Goal: Task Accomplishment & Management: Complete application form

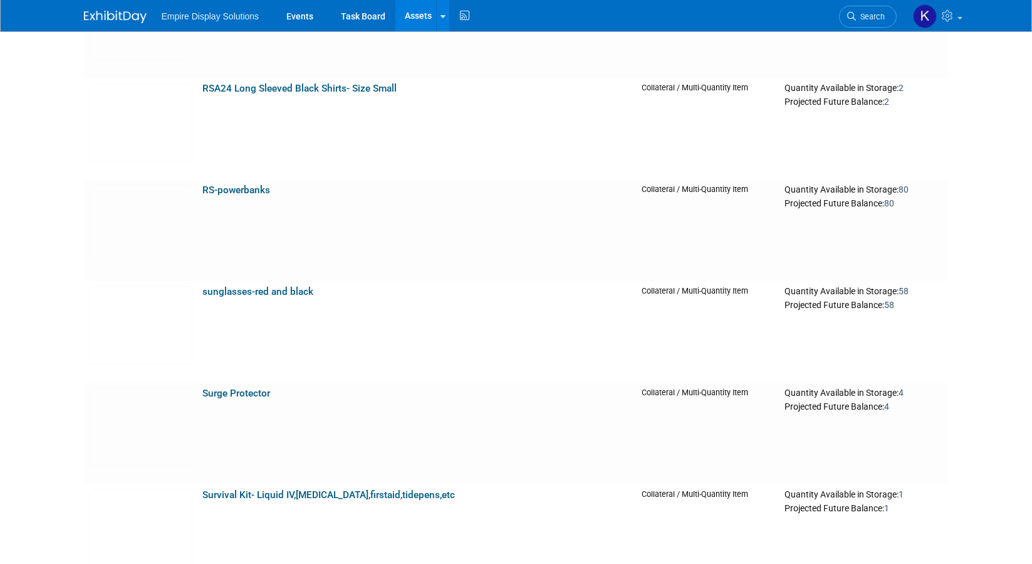
scroll to position [9929, 0]
click at [98, 14] on img at bounding box center [115, 17] width 63 height 13
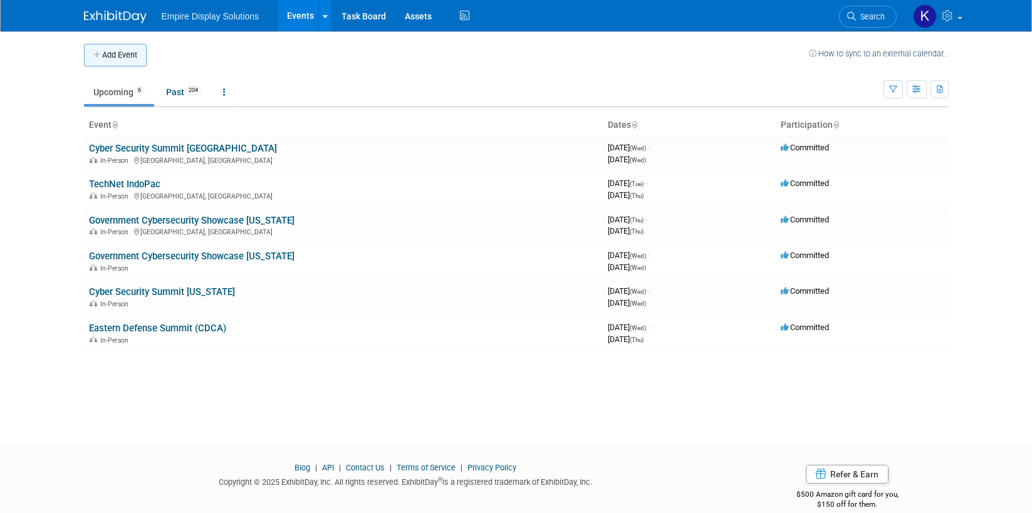
click at [126, 55] on button "Add Event" at bounding box center [115, 55] width 63 height 23
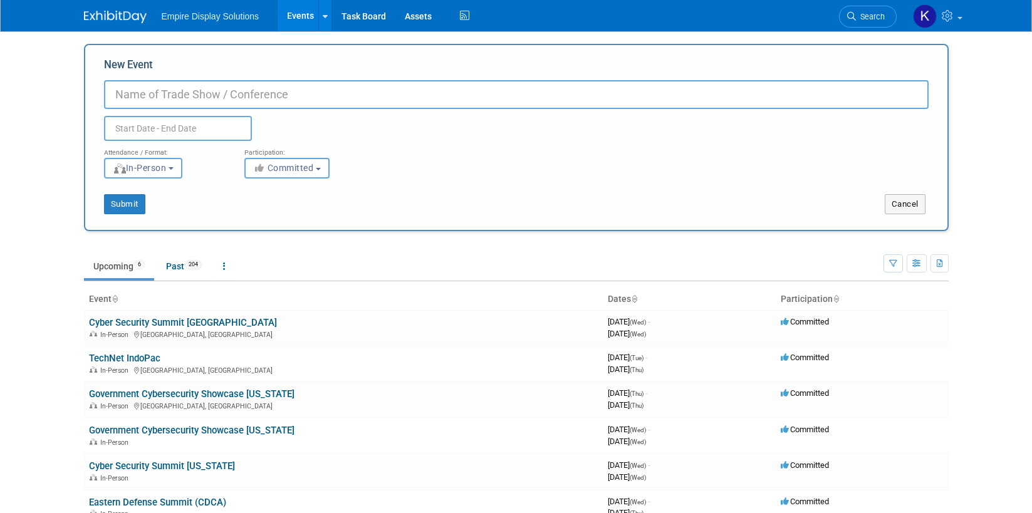
click at [187, 95] on input "New Event" at bounding box center [516, 94] width 825 height 29
type input "Shipment to school - service project"
click at [154, 126] on input "text" at bounding box center [178, 128] width 148 height 25
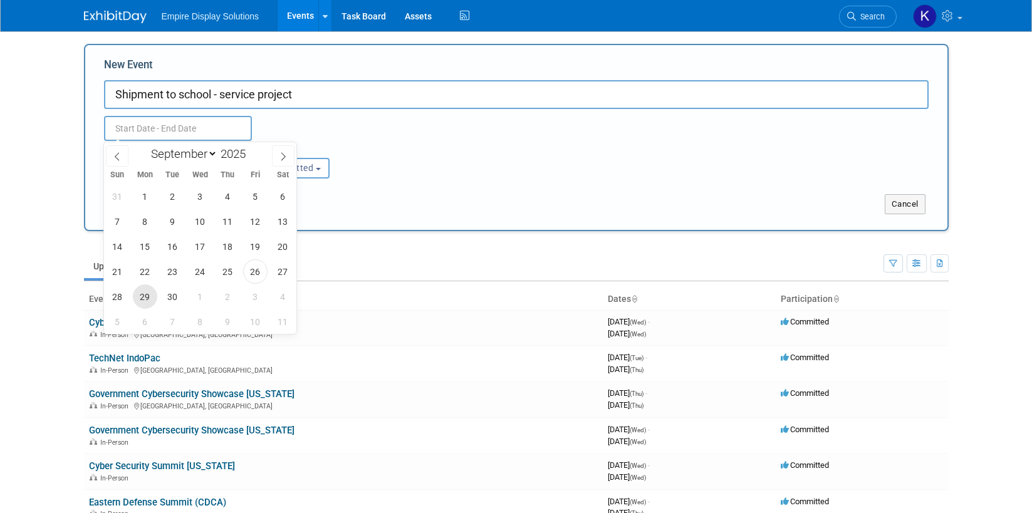
click at [137, 295] on span "29" at bounding box center [145, 297] width 24 height 24
type input "[DATE] to [DATE]"
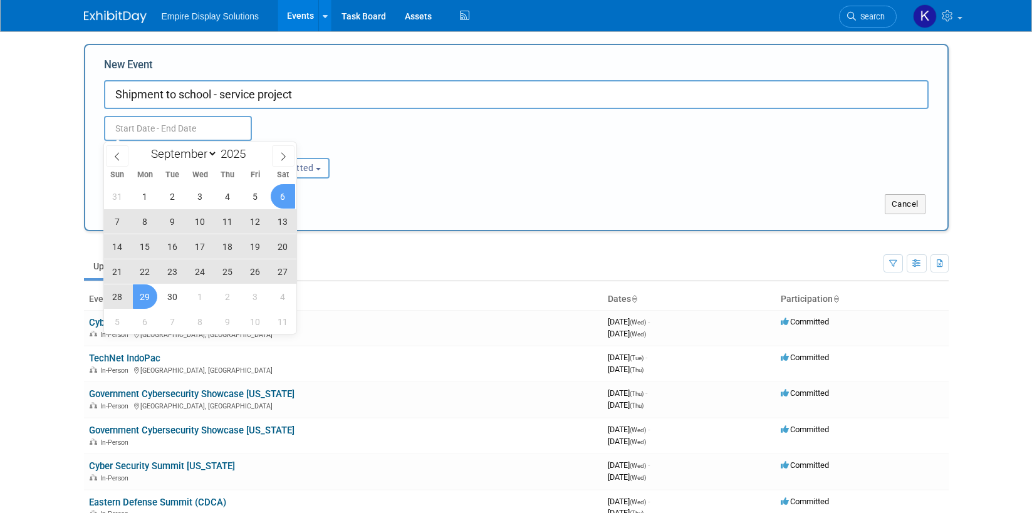
type input "[DATE] to [DATE]"
click at [441, 163] on div "Attendance / Format: <img src="[URL][DOMAIN_NAME]" style="width: 19px; margin-t…" at bounding box center [517, 160] width 844 height 38
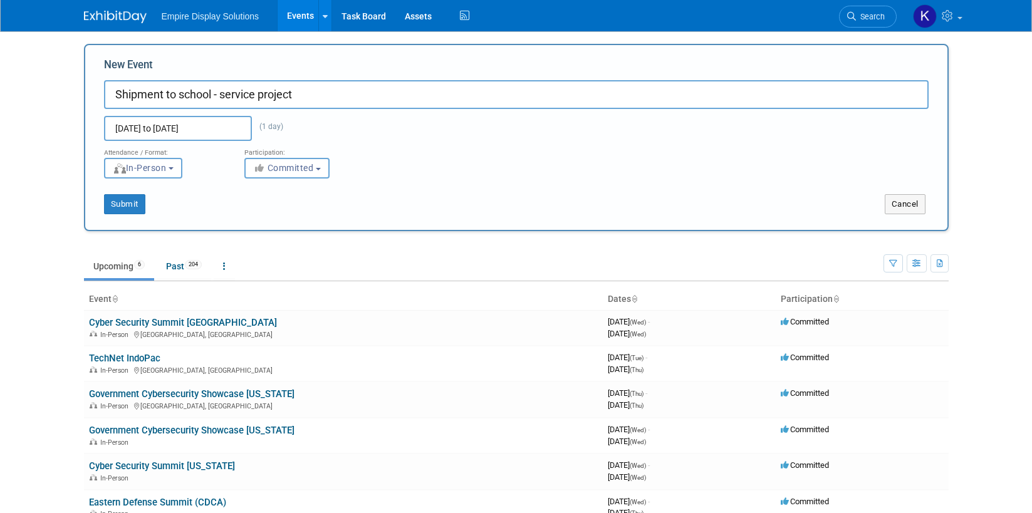
click at [187, 134] on input "[DATE] to [DATE]" at bounding box center [178, 128] width 148 height 25
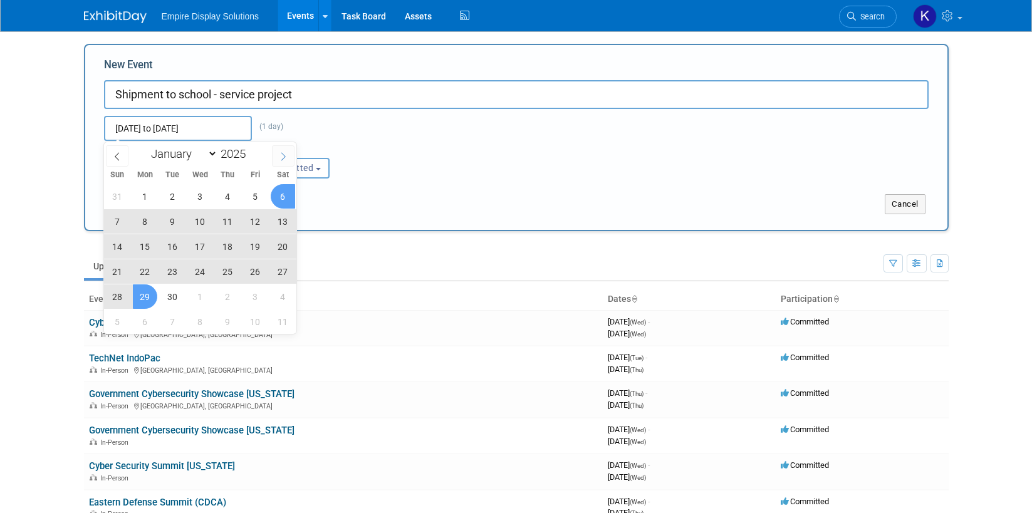
click at [282, 157] on icon at bounding box center [283, 156] width 9 height 9
select select "9"
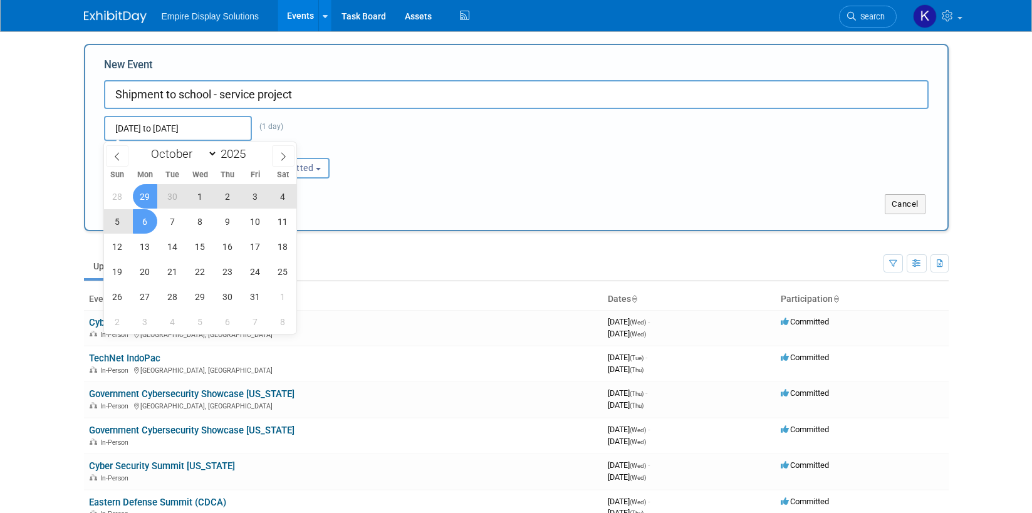
click at [143, 222] on span "6" at bounding box center [145, 221] width 24 height 24
type input "[DATE] to [DATE]"
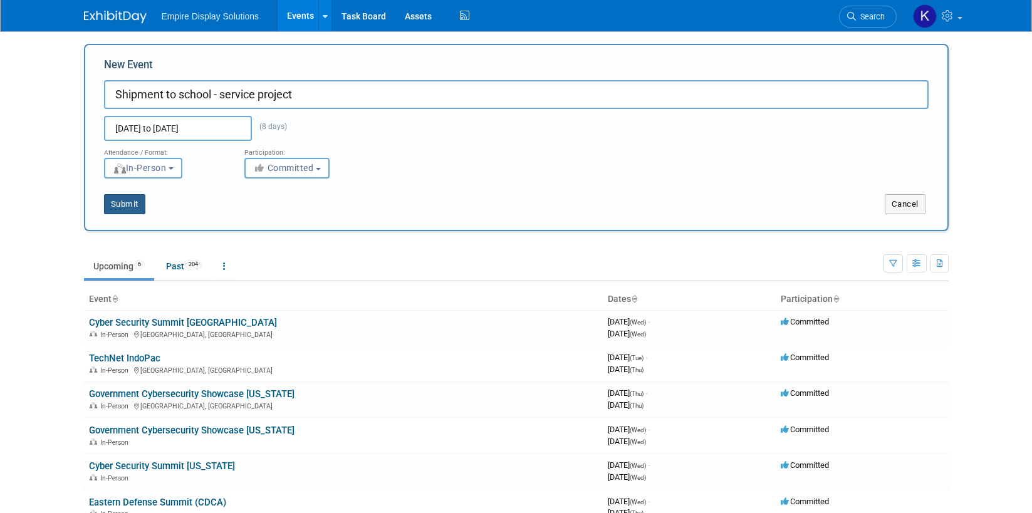
click at [125, 210] on button "Submit" at bounding box center [124, 204] width 41 height 20
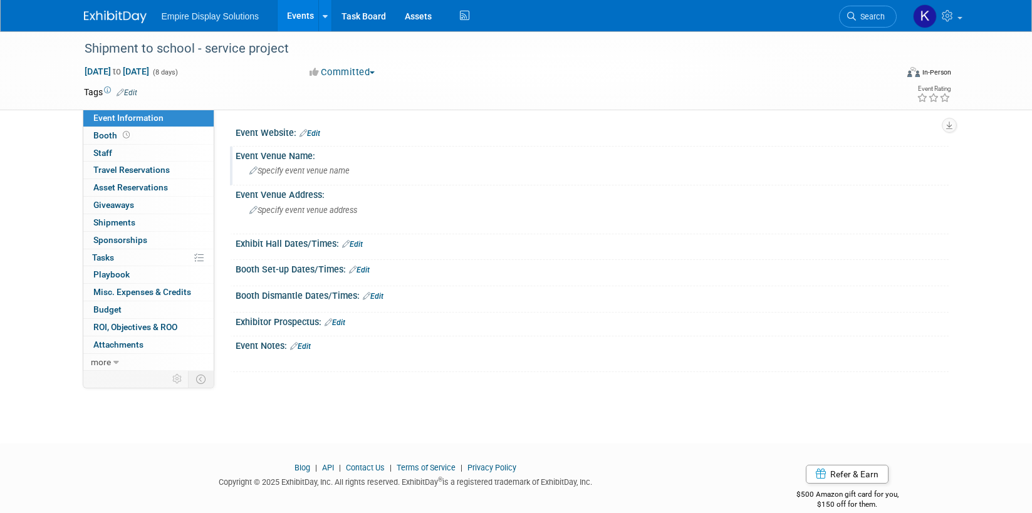
click at [278, 172] on span "Specify event venue name" at bounding box center [299, 170] width 100 height 9
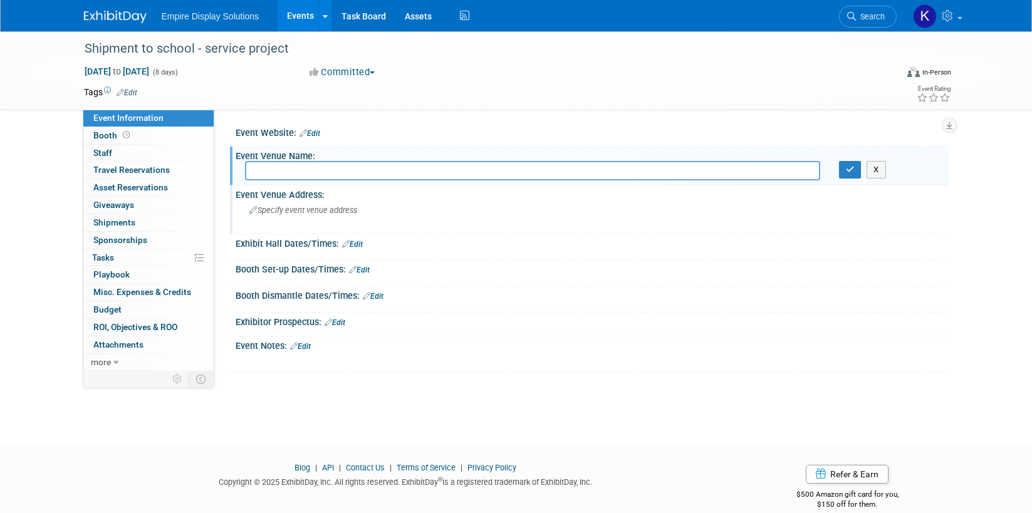
click at [295, 214] on span "Specify event venue address" at bounding box center [303, 210] width 108 height 9
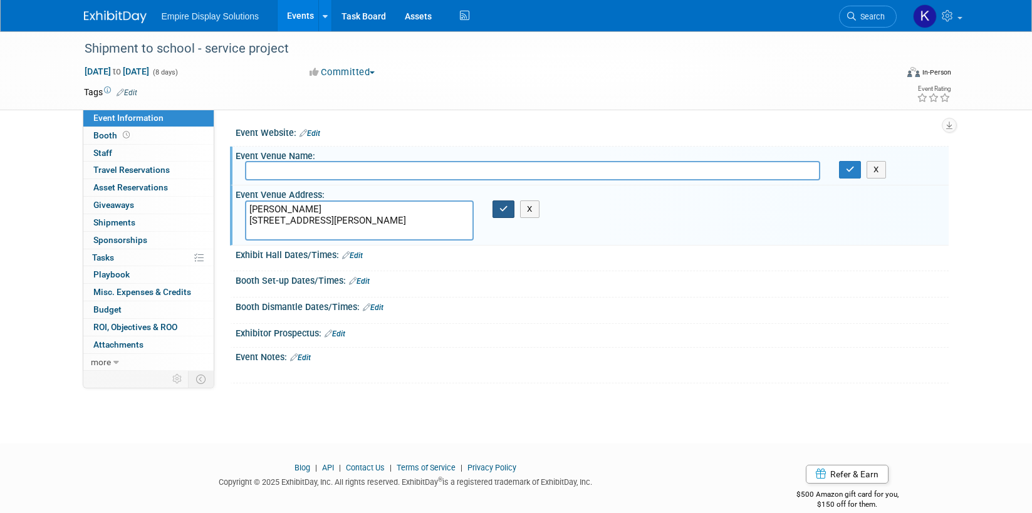
type textarea "Kala Grice-Dobbins 1275 Jordan Road BLDG A Huntsville, AL 35811"
click at [503, 212] on icon "button" at bounding box center [504, 209] width 9 height 8
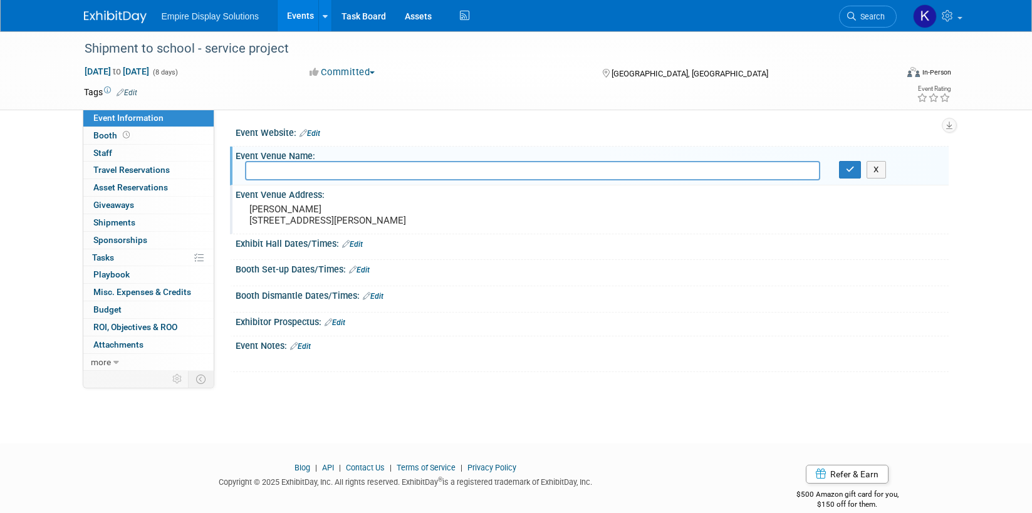
click at [311, 351] on link "Edit" at bounding box center [300, 346] width 21 height 9
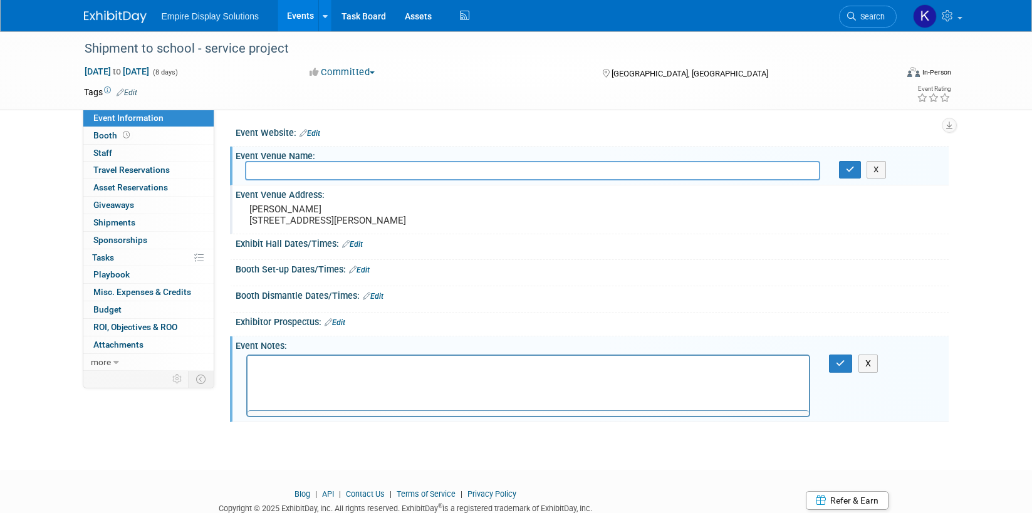
click at [284, 364] on p "Rich Text Area. Press ALT-0 for help." at bounding box center [528, 366] width 548 height 13
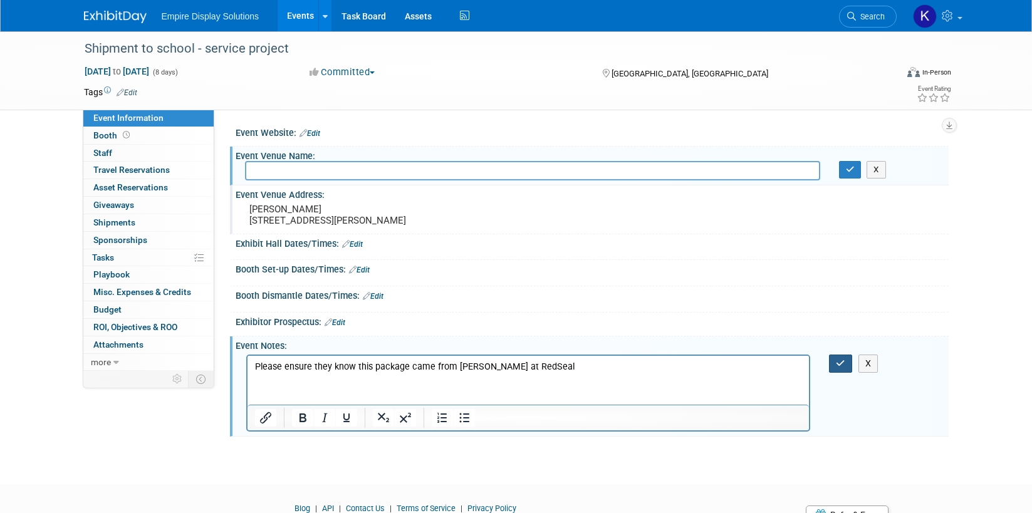
click at [839, 368] on icon "button" at bounding box center [840, 363] width 9 height 9
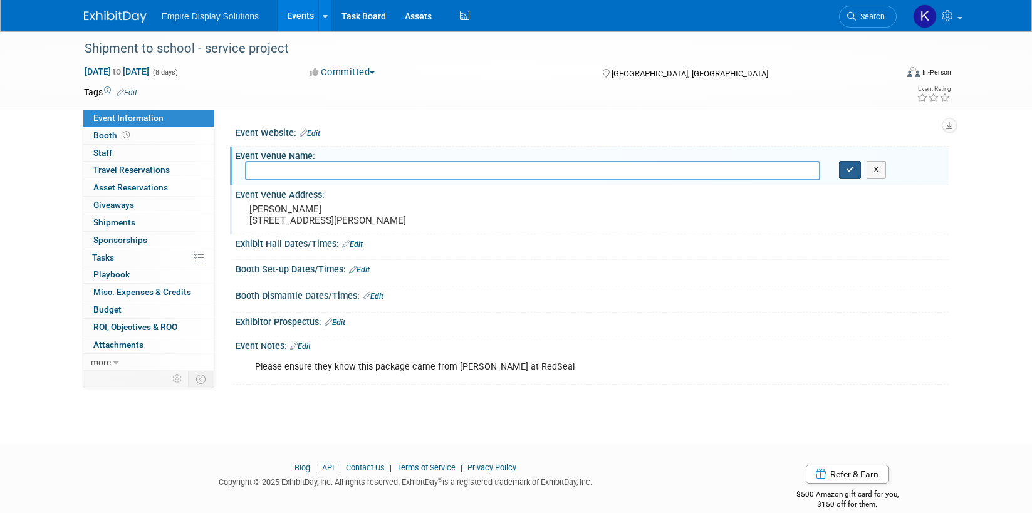
click at [852, 171] on icon "button" at bounding box center [850, 169] width 9 height 8
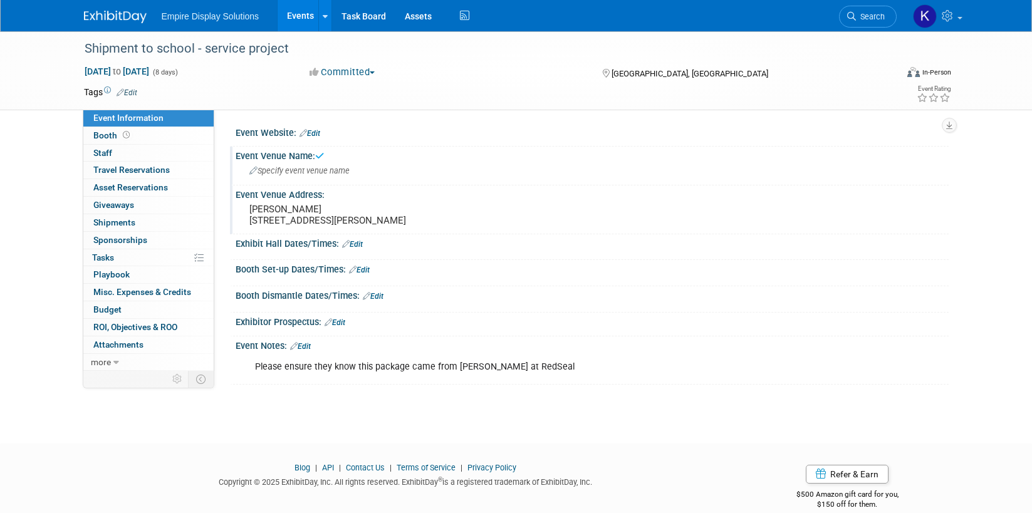
click at [569, 375] on div "Please ensure they know this package came from Kate Hurlock at RedSeal" at bounding box center [528, 367] width 565 height 25
click at [519, 379] on div "Please ensure they know this package came from Kate Hurlock at RedSeal" at bounding box center [528, 367] width 565 height 25
click at [309, 351] on link "Edit" at bounding box center [300, 346] width 21 height 9
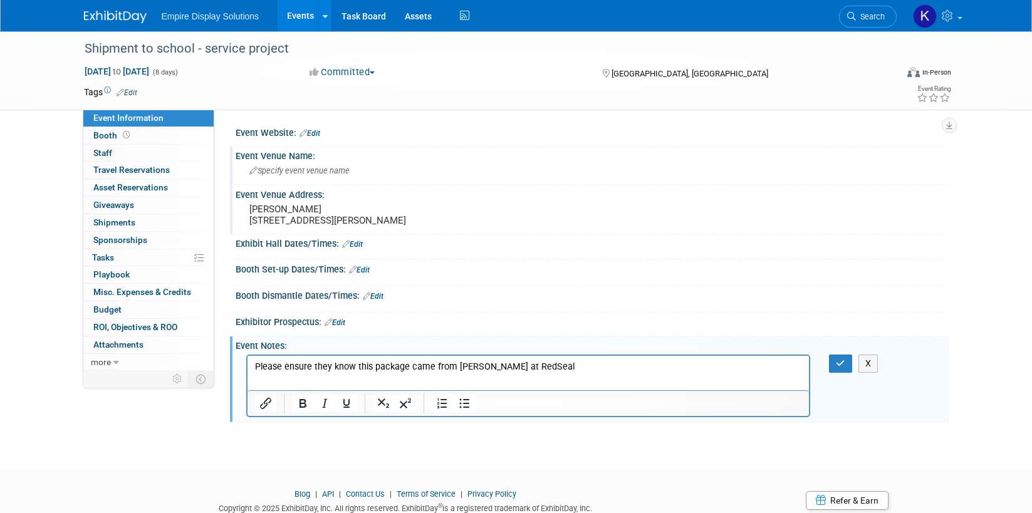
click at [569, 367] on p "Please ensure they know this package came from Kate Hurlock at RedSeal" at bounding box center [528, 366] width 548 height 13
click at [842, 368] on icon "button" at bounding box center [840, 363] width 9 height 9
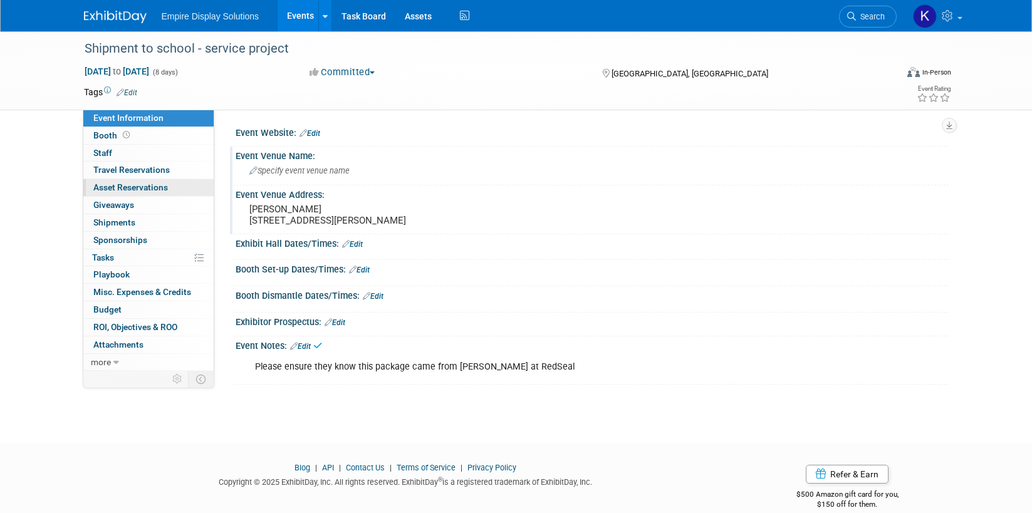
click at [151, 184] on span "Asset Reservations 0" at bounding box center [130, 187] width 75 height 10
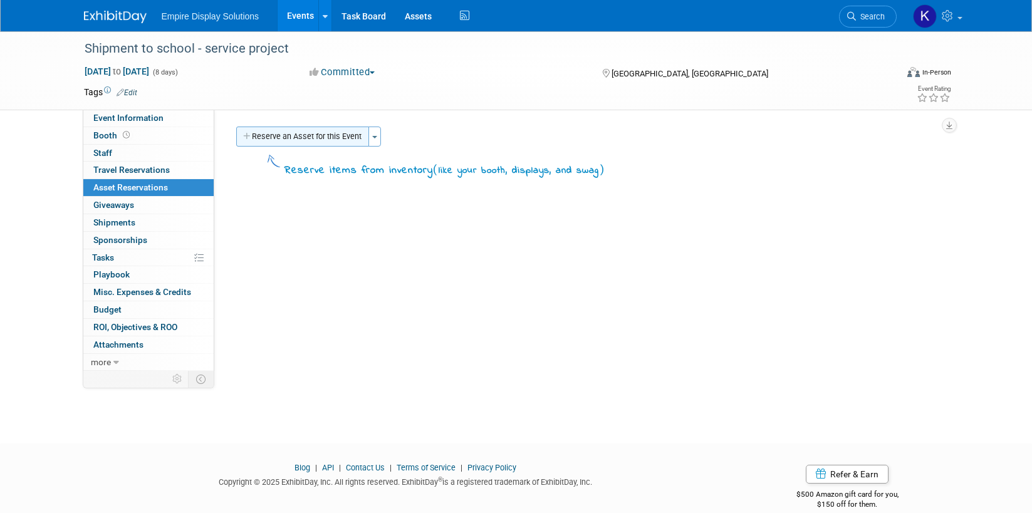
click at [260, 139] on button "Reserve an Asset for this Event" at bounding box center [302, 137] width 133 height 20
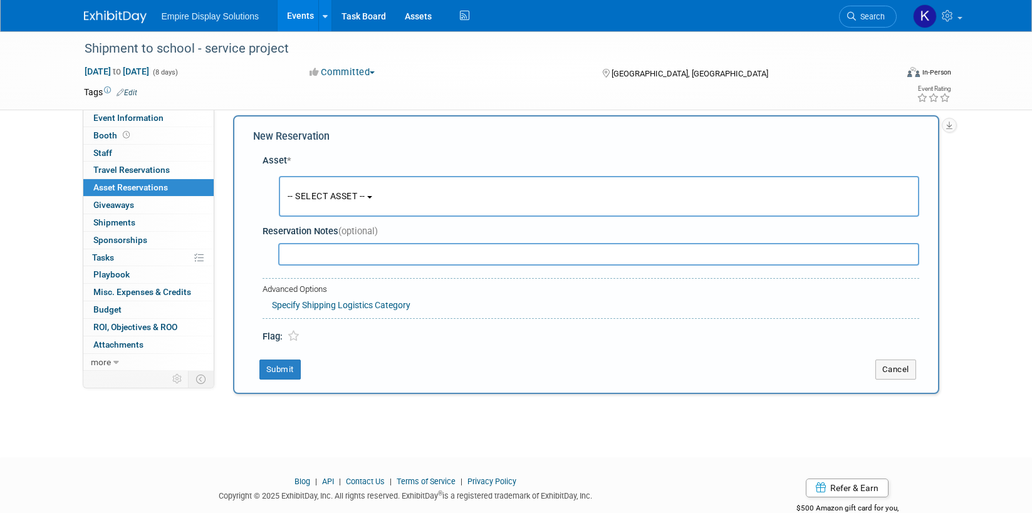
scroll to position [12, 0]
click at [330, 193] on span "-- SELECT ASSET --" at bounding box center [327, 196] width 78 height 10
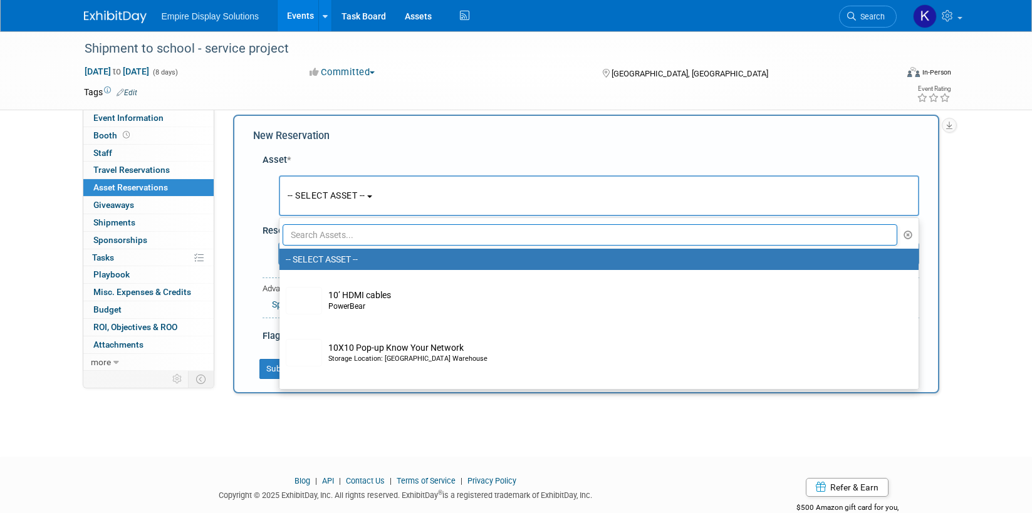
click at [337, 237] on input "text" at bounding box center [591, 234] width 616 height 21
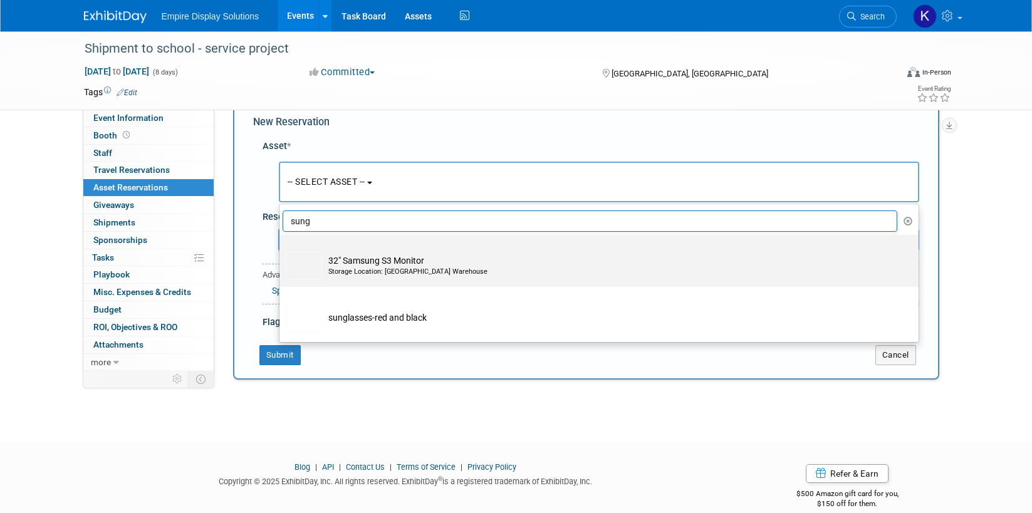
scroll to position [11, 0]
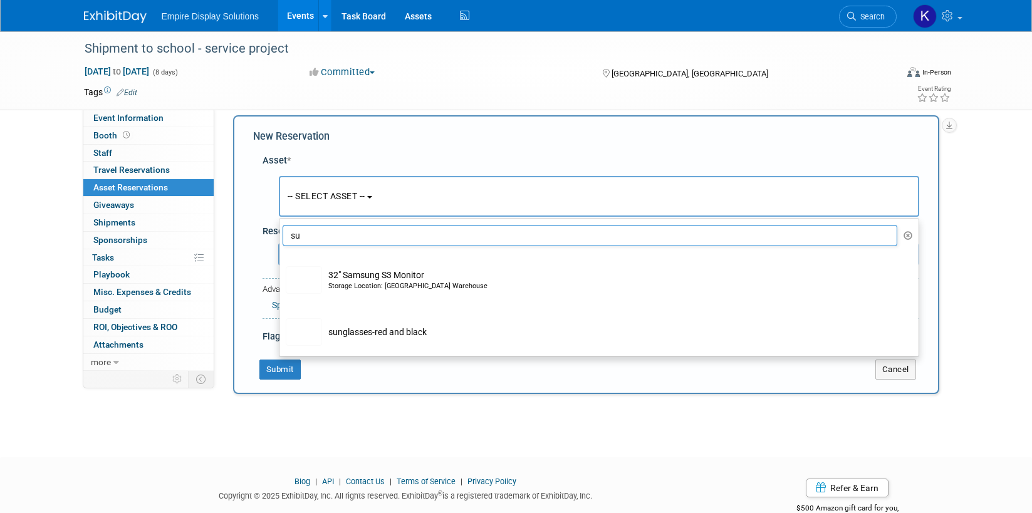
type input "s"
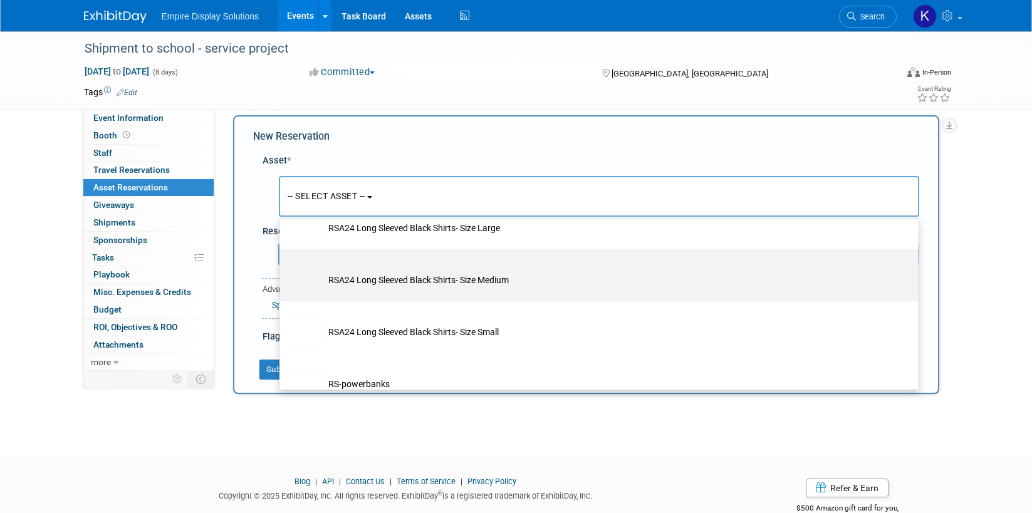
scroll to position [5181, 0]
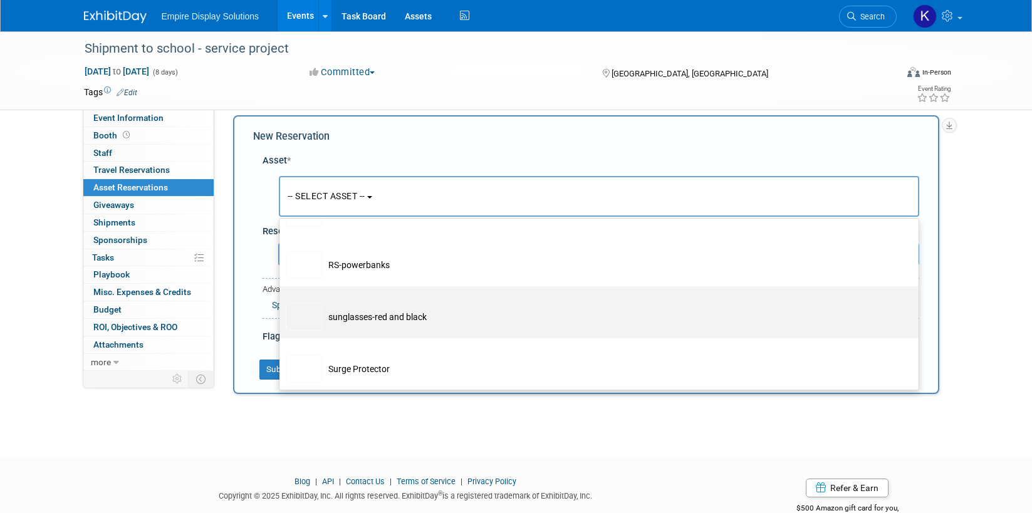
click at [377, 331] on td "sunglasses-red and black" at bounding box center [608, 317] width 572 height 28
click at [281, 301] on input "sunglasses-red and black" at bounding box center [277, 297] width 8 height 8
select select "10713307"
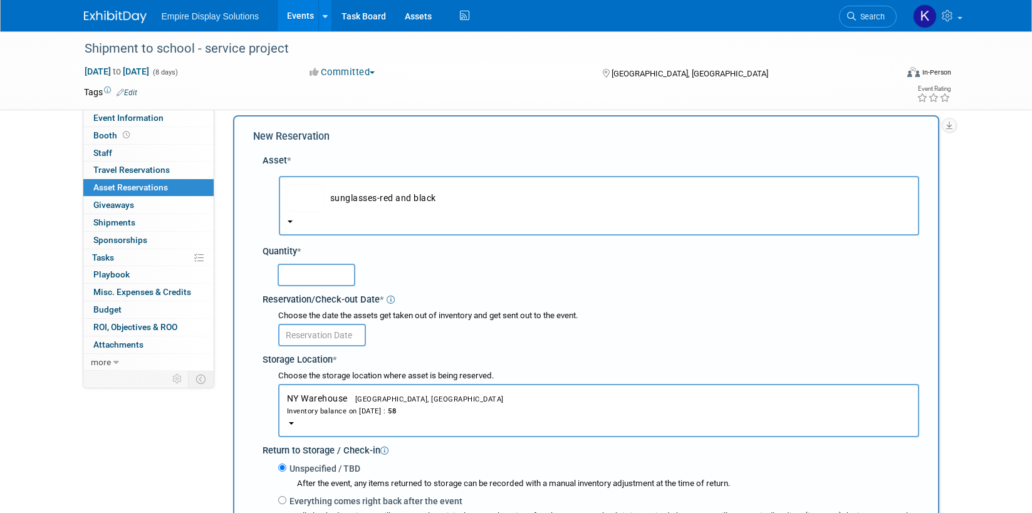
click at [319, 278] on input "text" at bounding box center [317, 275] width 78 height 23
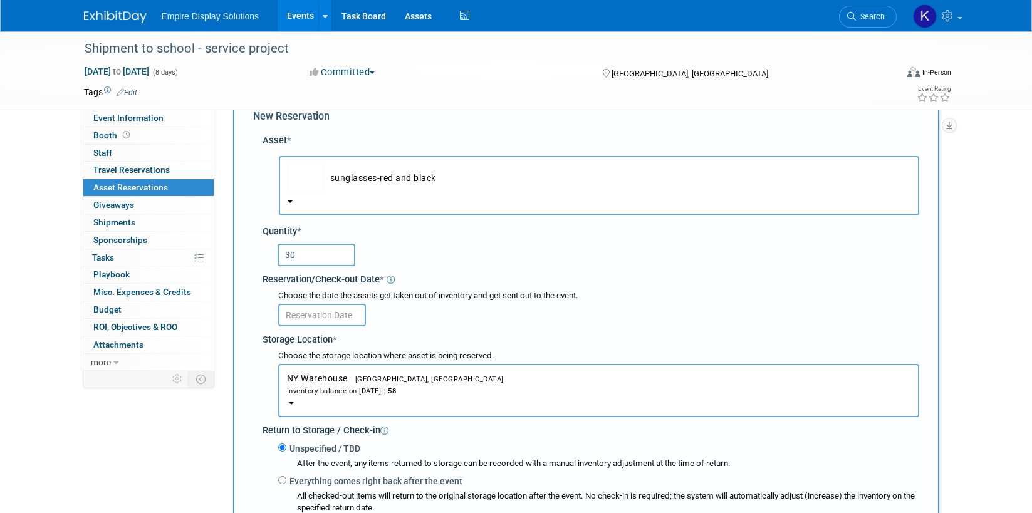
scroll to position [32, 0]
type input "30"
click at [311, 307] on input "text" at bounding box center [322, 314] width 88 height 23
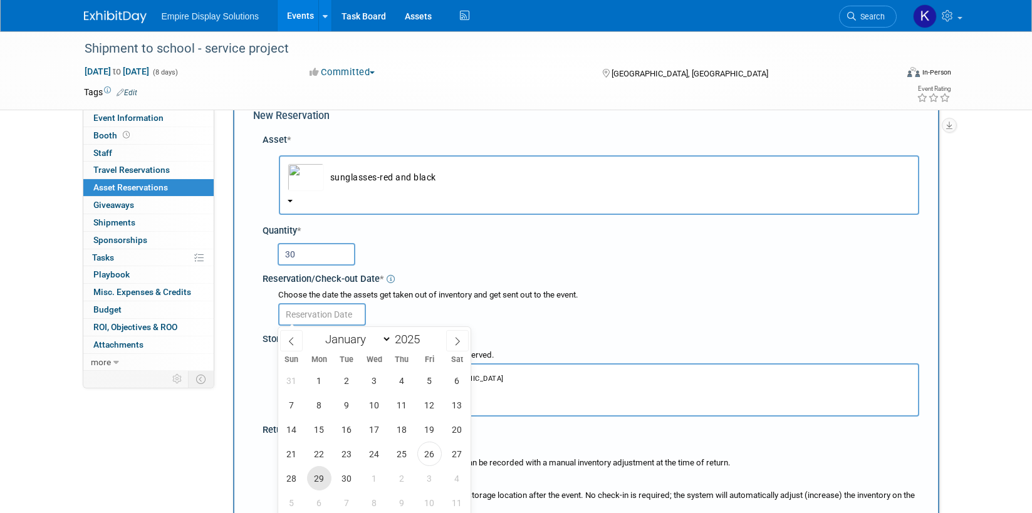
click at [321, 475] on span "29" at bounding box center [319, 478] width 24 height 24
type input "[DATE]"
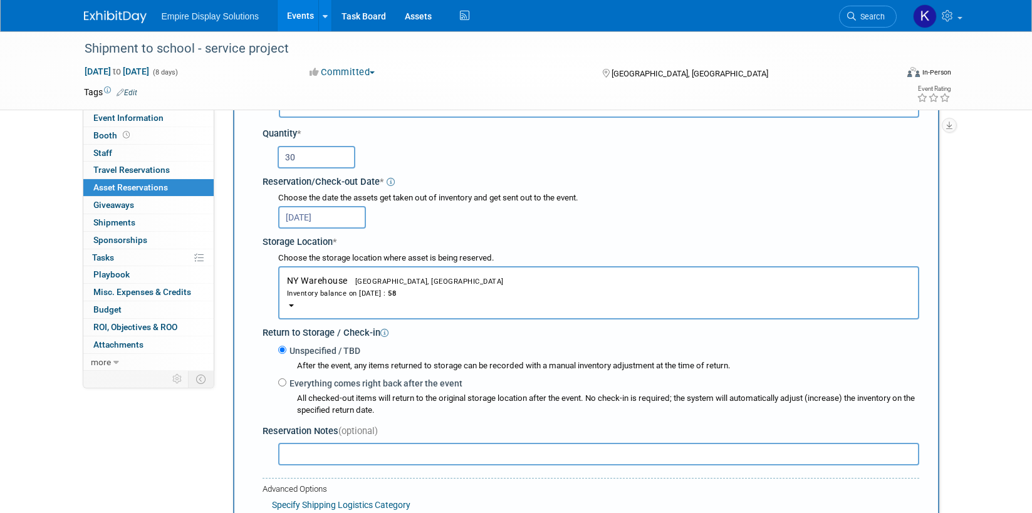
scroll to position [192, 0]
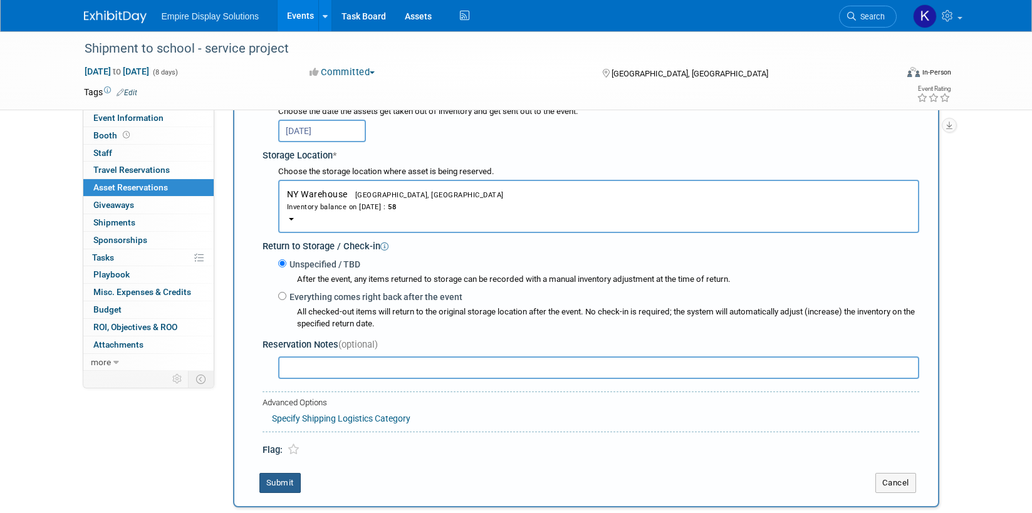
click at [288, 487] on button "Submit" at bounding box center [280, 483] width 41 height 20
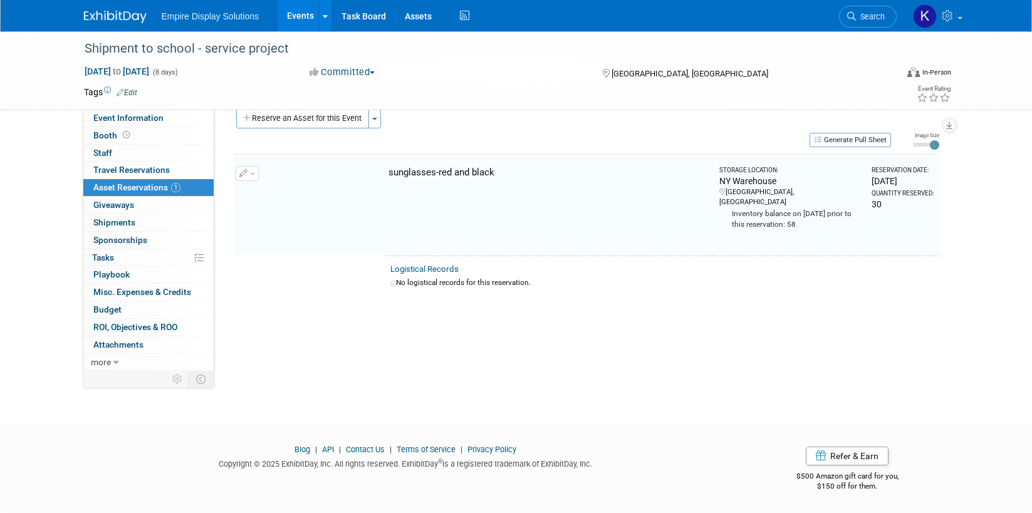
scroll to position [16, 0]
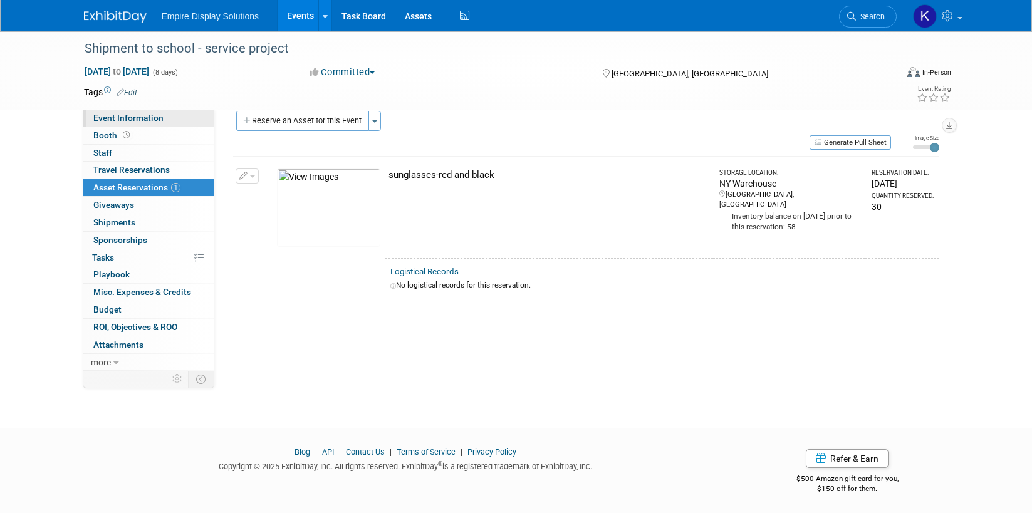
click at [134, 120] on span "Event Information" at bounding box center [128, 118] width 70 height 10
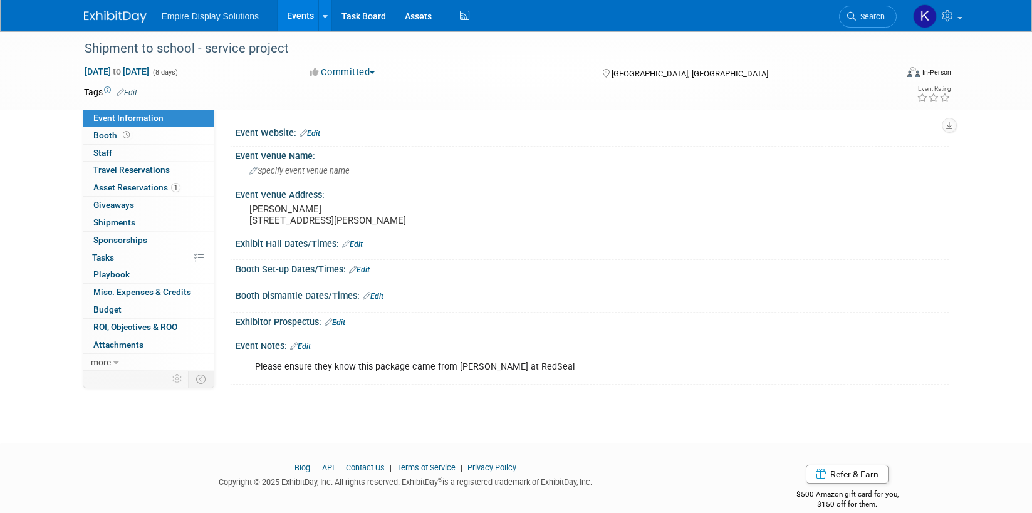
click at [265, 376] on div "Please ensure they know this package came from Kate Hurlock at RedSeal" at bounding box center [528, 367] width 565 height 25
click at [311, 351] on link "Edit" at bounding box center [300, 346] width 21 height 9
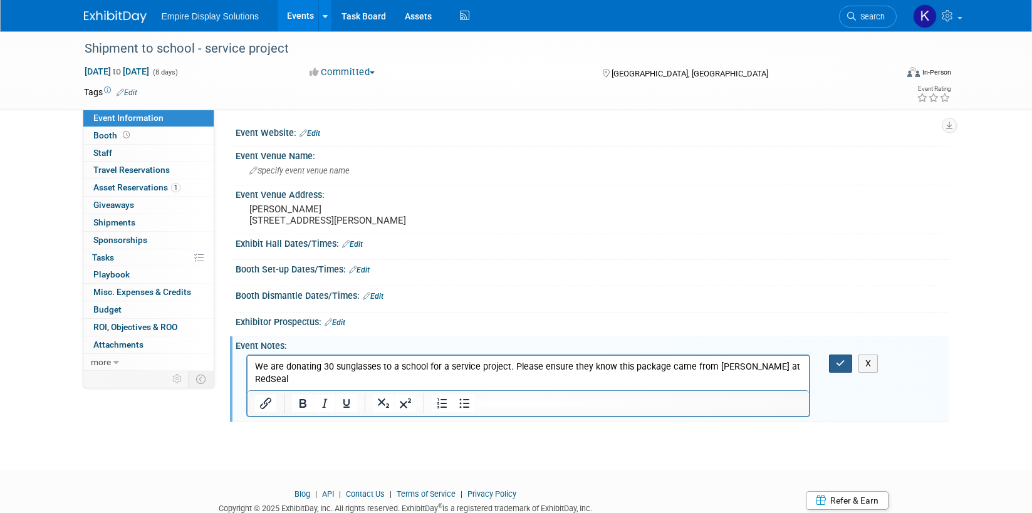
click at [841, 368] on icon "button" at bounding box center [840, 363] width 9 height 9
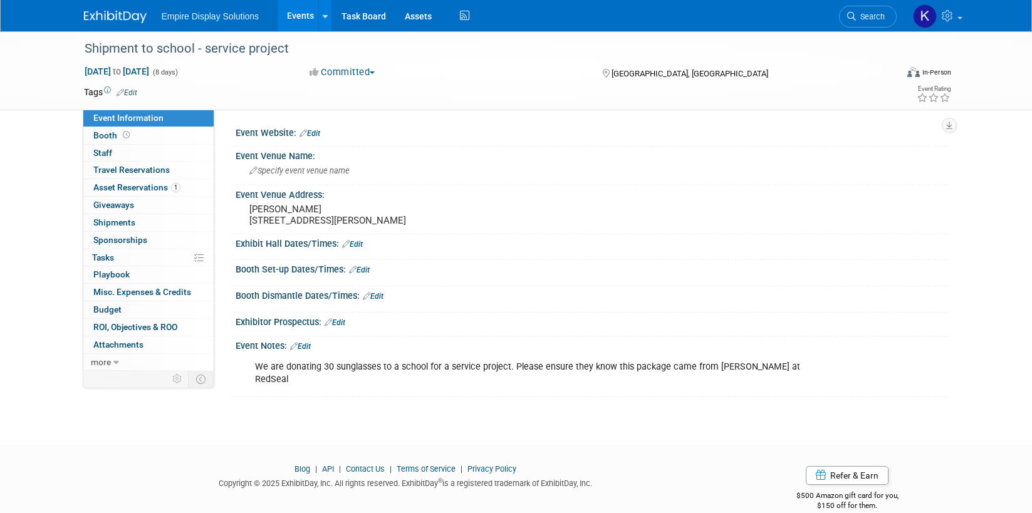
click at [662, 388] on div "We are donating 30 sunglasses to a school for a service project. Please ensure …" at bounding box center [528, 374] width 565 height 38
click at [719, 377] on div "We are donating 30 sunglasses to a school for a service project. Please ensure …" at bounding box center [528, 374] width 565 height 38
click at [715, 375] on div "We are donating 30 sunglasses to a school for a service project. Please ensure …" at bounding box center [528, 374] width 565 height 38
click at [710, 379] on div "We are donating 30 sunglasses to a school for a service project. Please ensure …" at bounding box center [528, 374] width 565 height 38
click at [311, 351] on link "Edit" at bounding box center [300, 346] width 21 height 9
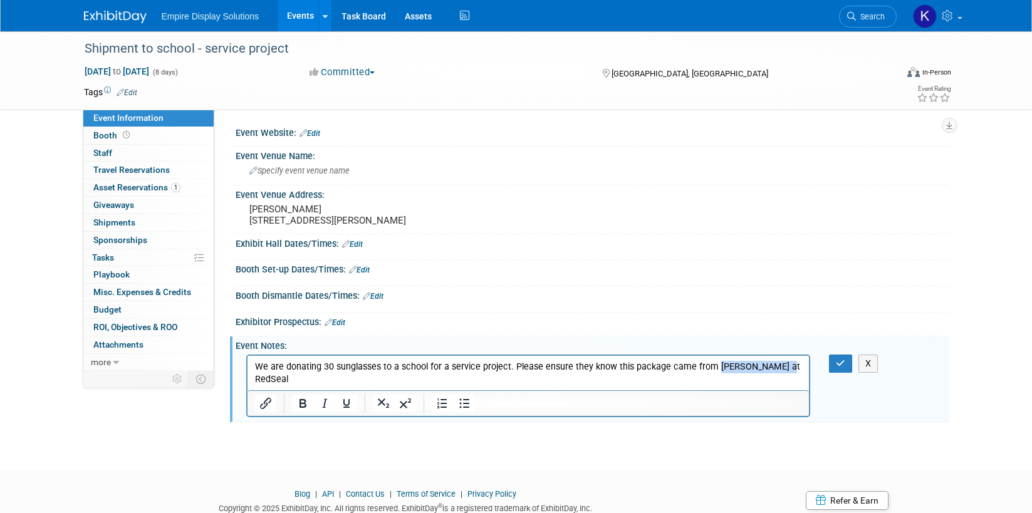
drag, startPoint x: 715, startPoint y: 365, endPoint x: 787, endPoint y: 362, distance: 72.2
click at [787, 362] on p "We are donating 30 sunglasses to a school for a service project. Please ensure …" at bounding box center [528, 372] width 548 height 25
click at [782, 371] on p "We are donating 30 sunglasses to a school for a service project. Please ensure …" at bounding box center [528, 366] width 548 height 13
click at [842, 369] on button "button" at bounding box center [840, 364] width 23 height 18
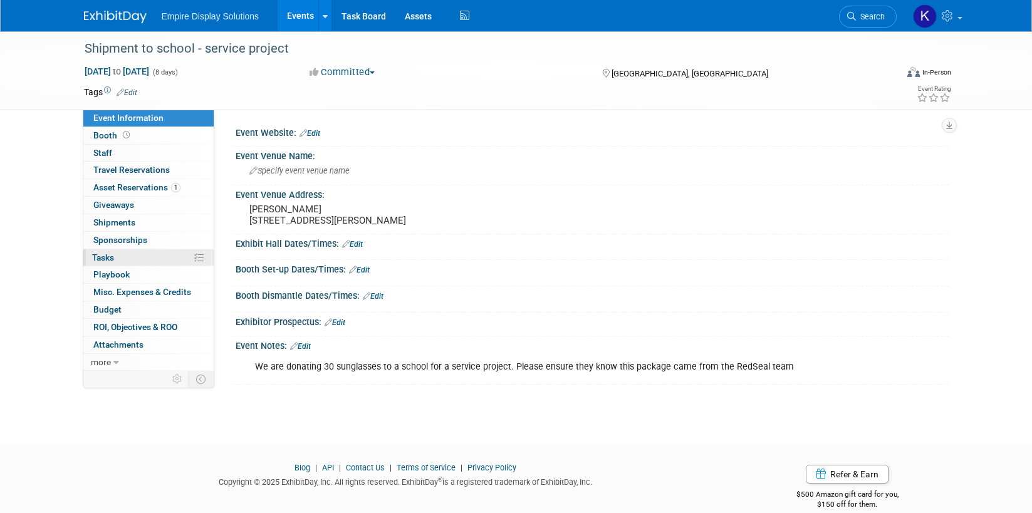
click at [123, 258] on link "0% Tasks 0%" at bounding box center [148, 257] width 130 height 17
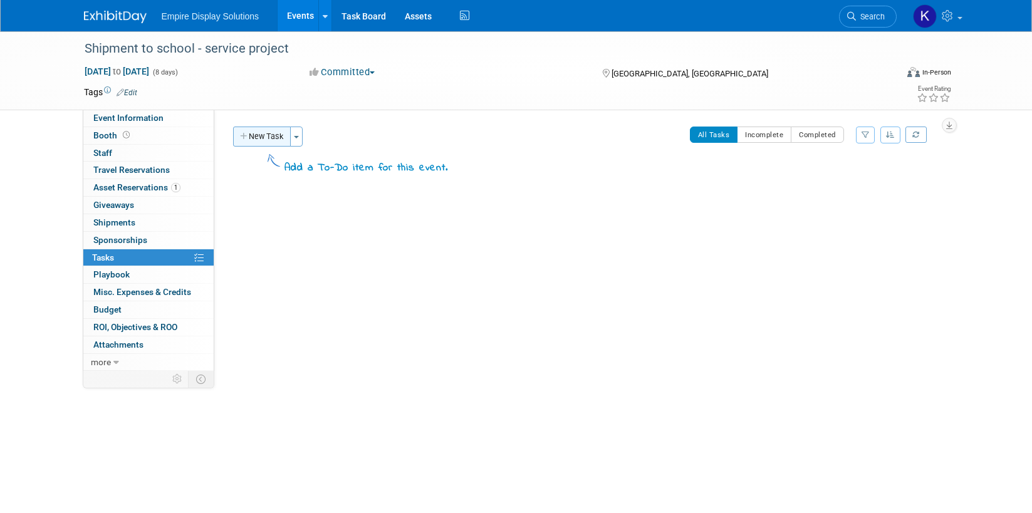
click at [258, 133] on button "New Task" at bounding box center [262, 137] width 58 height 20
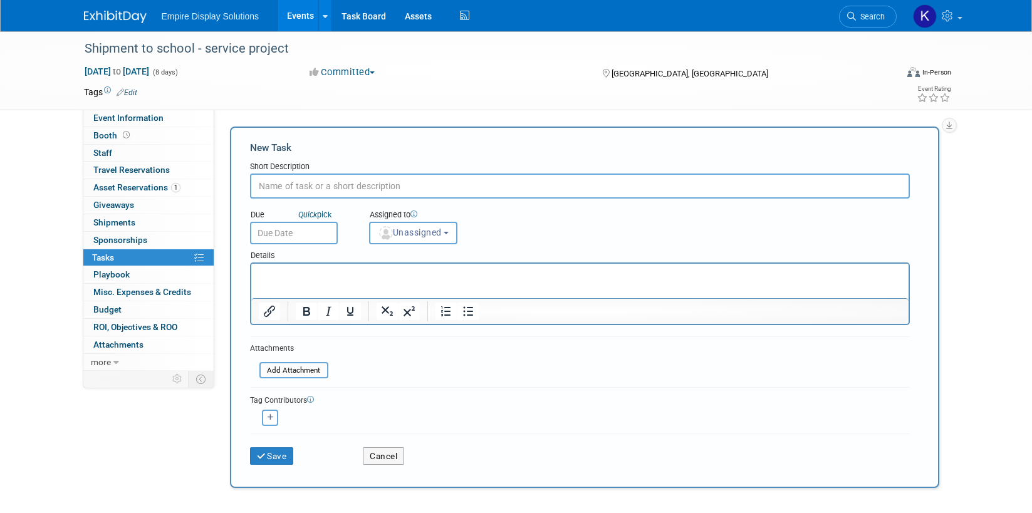
click at [314, 183] on input "text" at bounding box center [580, 186] width 660 height 25
type input "shipment of sunglasses"
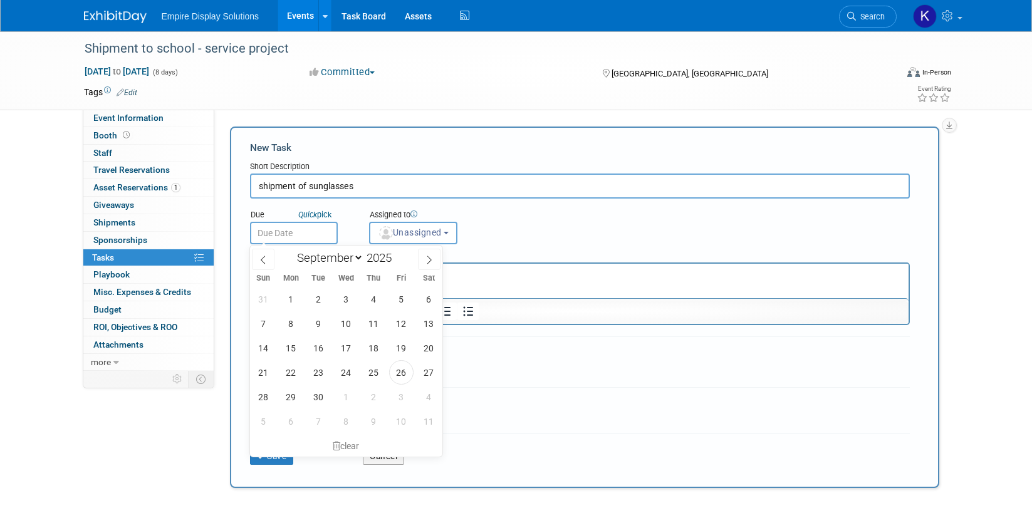
click at [276, 235] on input "text" at bounding box center [294, 233] width 88 height 23
click at [313, 397] on span "30" at bounding box center [319, 397] width 24 height 24
type input "Sep 30, 2025"
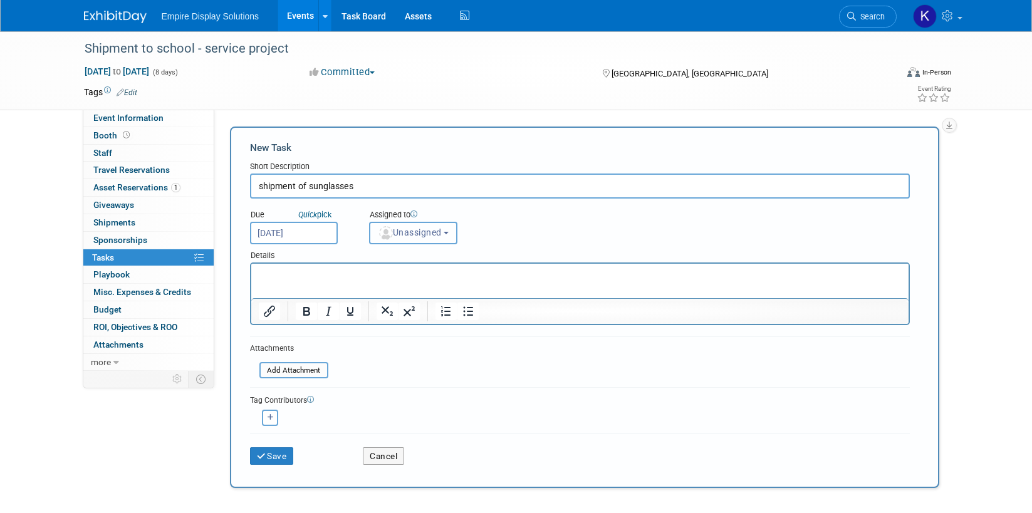
click at [393, 239] on button "Unassigned" at bounding box center [413, 233] width 89 height 23
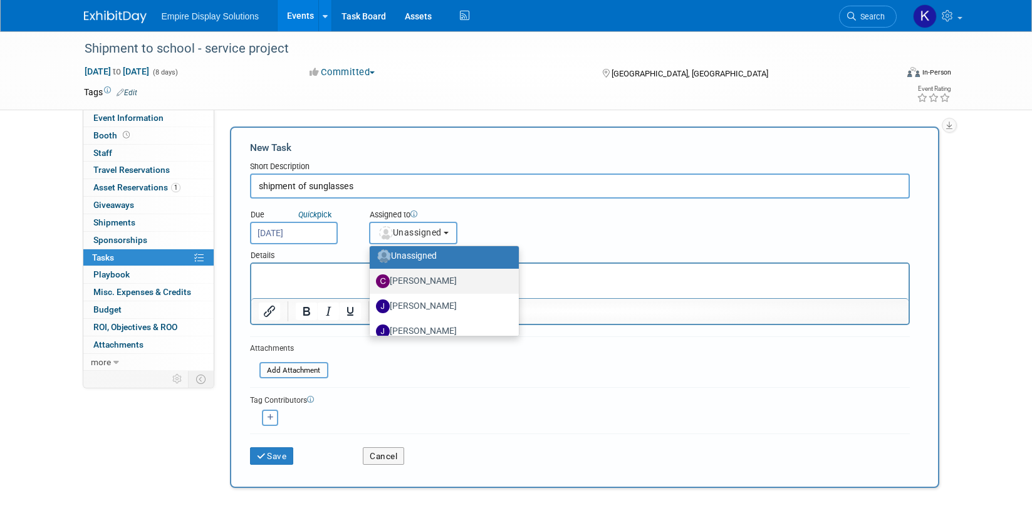
scroll to position [105, 0]
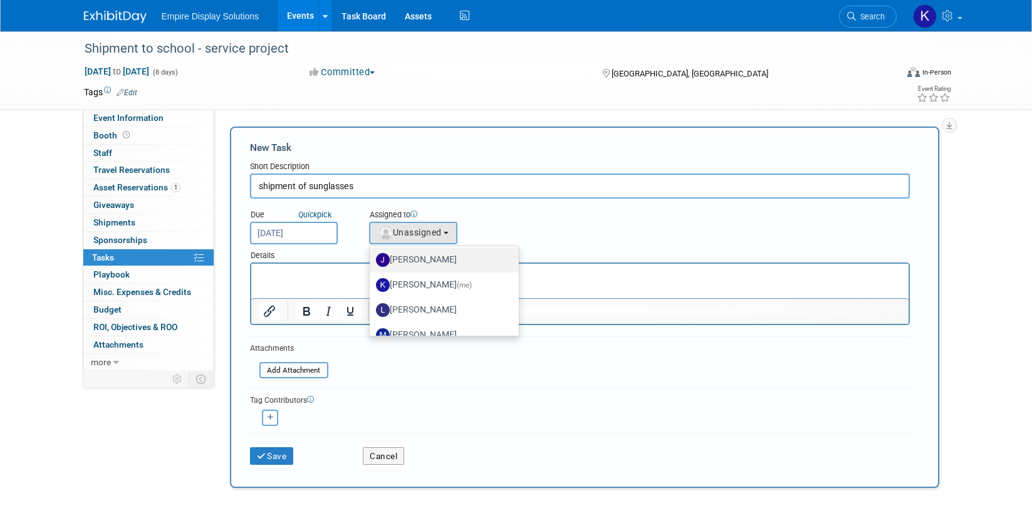
click at [414, 261] on label "Jessica Luyster" at bounding box center [441, 260] width 131 height 20
click at [372, 261] on input "Jessica Luyster" at bounding box center [368, 258] width 8 height 8
select select "d4550efa-913f-4d0f-84b6-87a8ca23c31c"
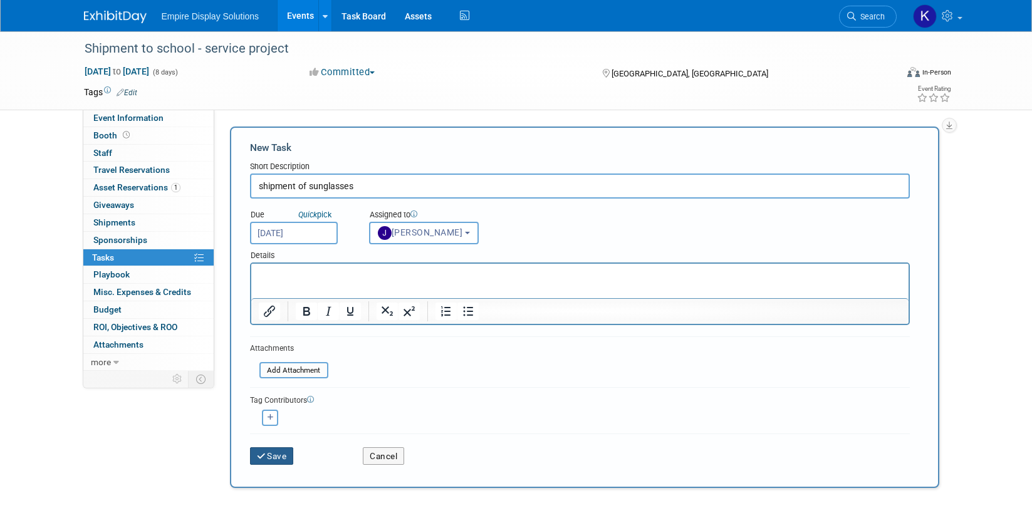
click at [273, 454] on button "Save" at bounding box center [272, 457] width 44 height 18
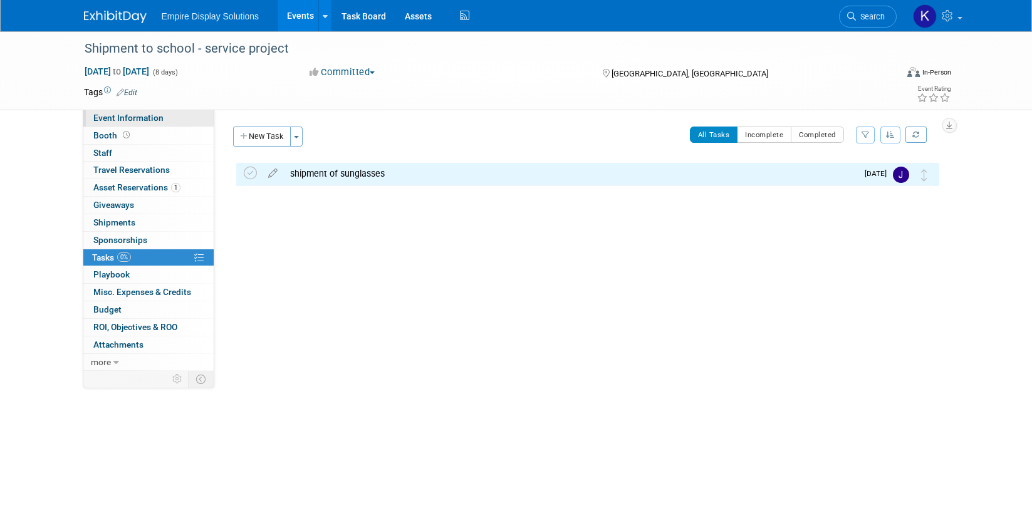
click at [143, 117] on span "Event Information" at bounding box center [128, 118] width 70 height 10
